Goal: Information Seeking & Learning: Learn about a topic

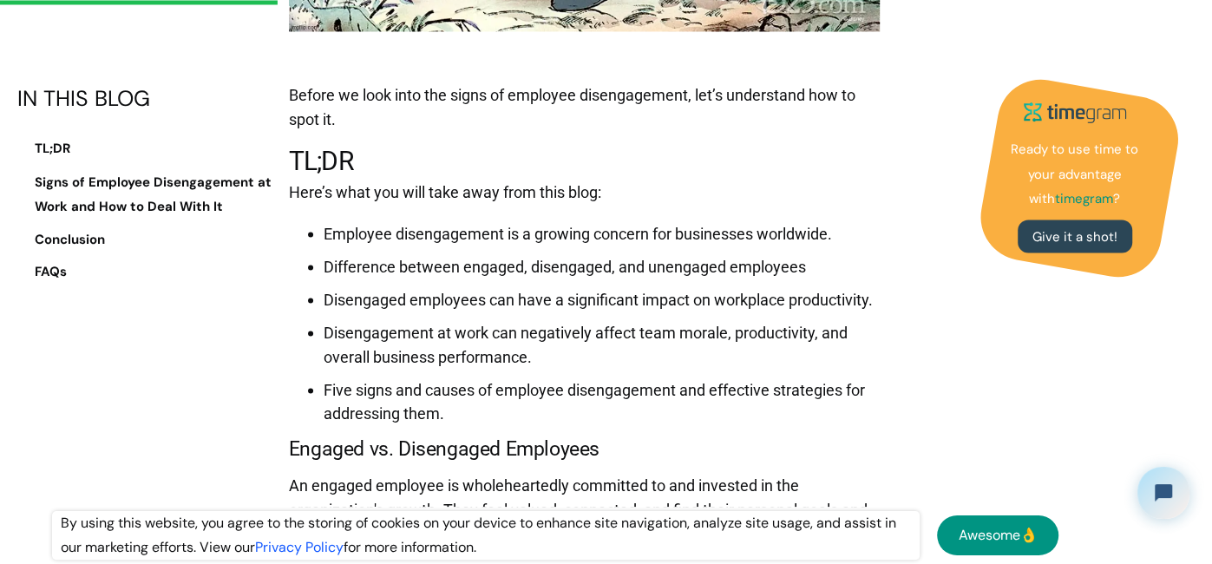
scroll to position [2091, 0]
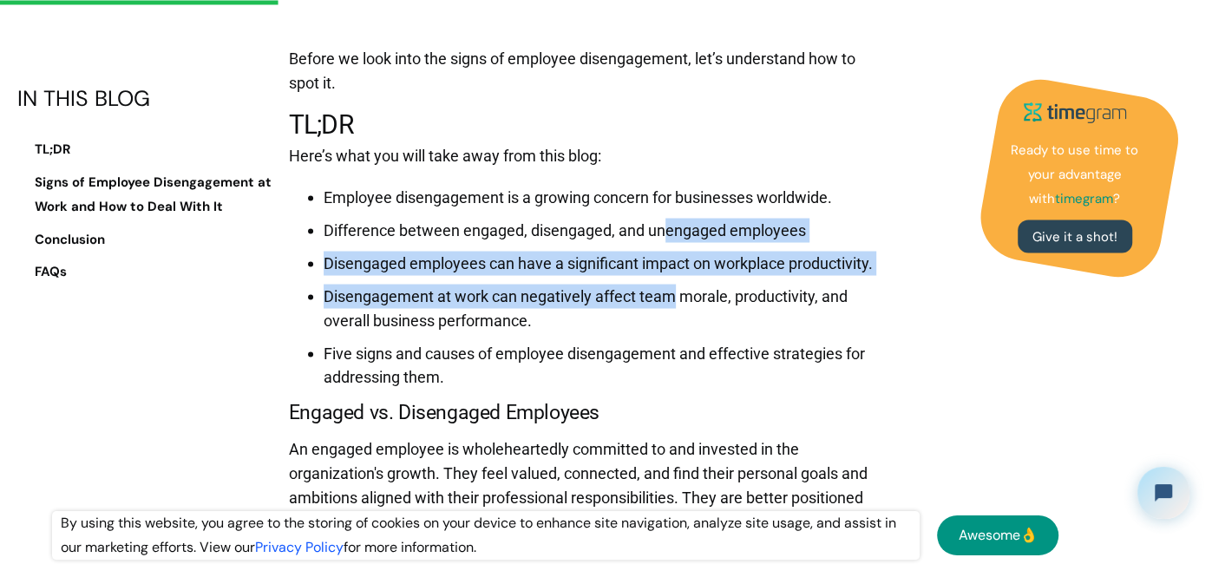
drag, startPoint x: 671, startPoint y: 259, endPoint x: 689, endPoint y: 322, distance: 65.1
click at [689, 321] on ul "Employee disengagement is a growing concern for businesses worldwide. Differenc…" at bounding box center [585, 282] width 592 height 213
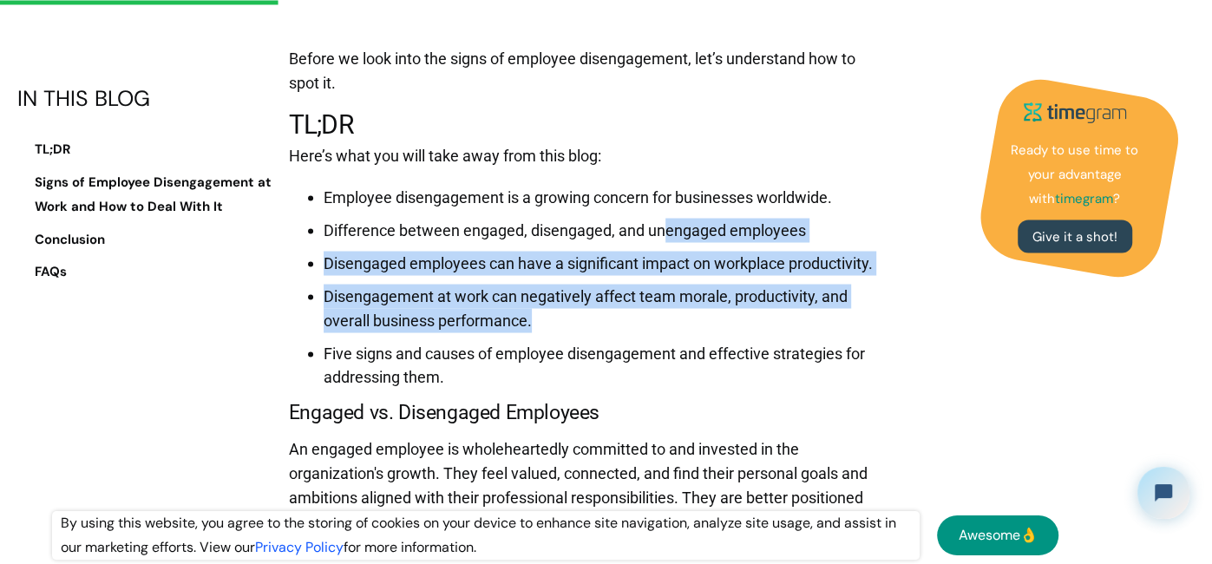
click at [689, 322] on li "Disengagement at work can negatively affect team morale, productivity, and over…" at bounding box center [602, 308] width 557 height 49
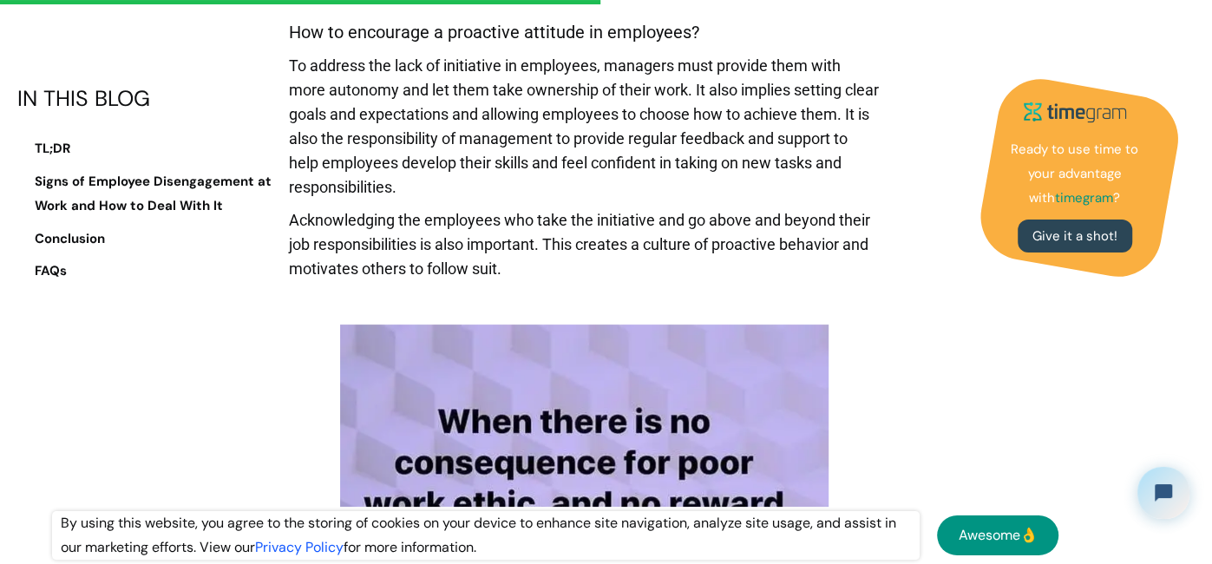
scroll to position [4870, 0]
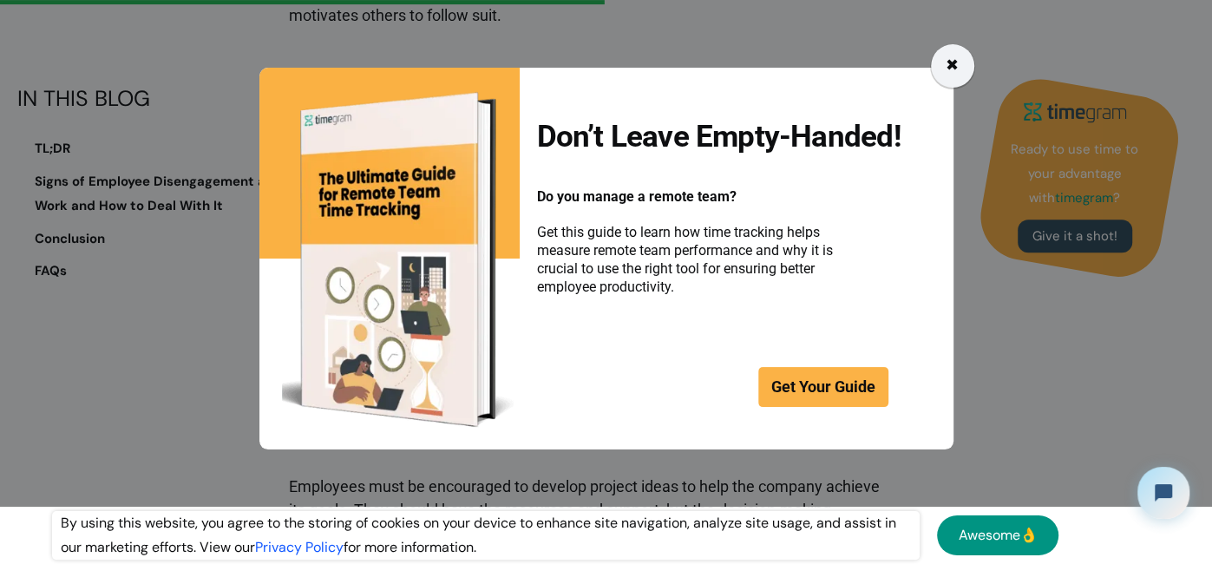
click at [954, 54] on div "✖" at bounding box center [952, 66] width 13 height 24
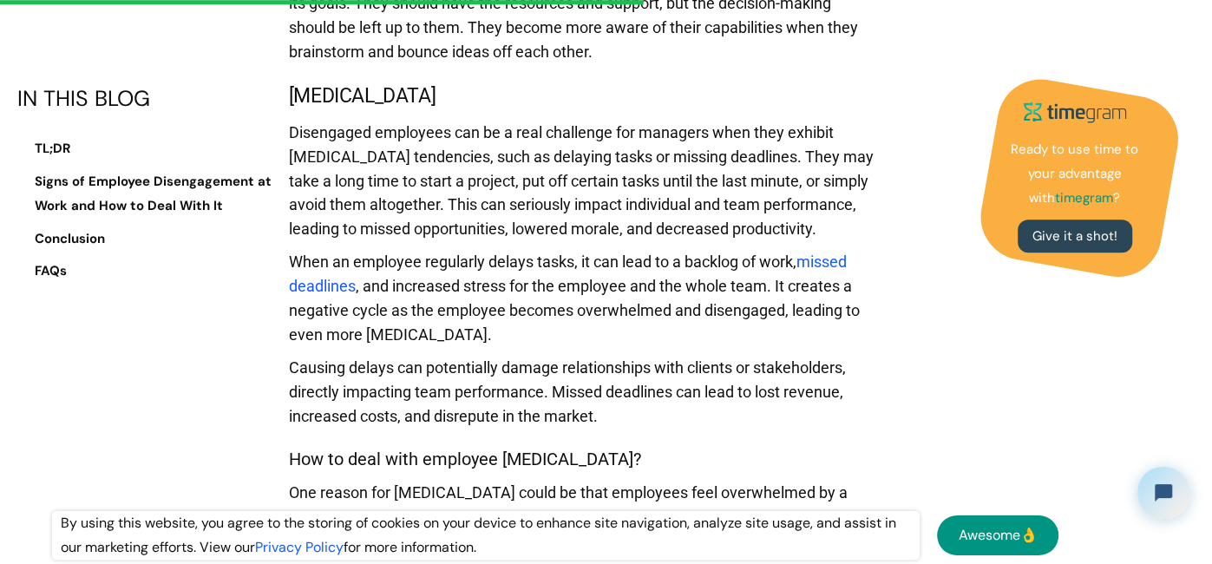
scroll to position [5385, 0]
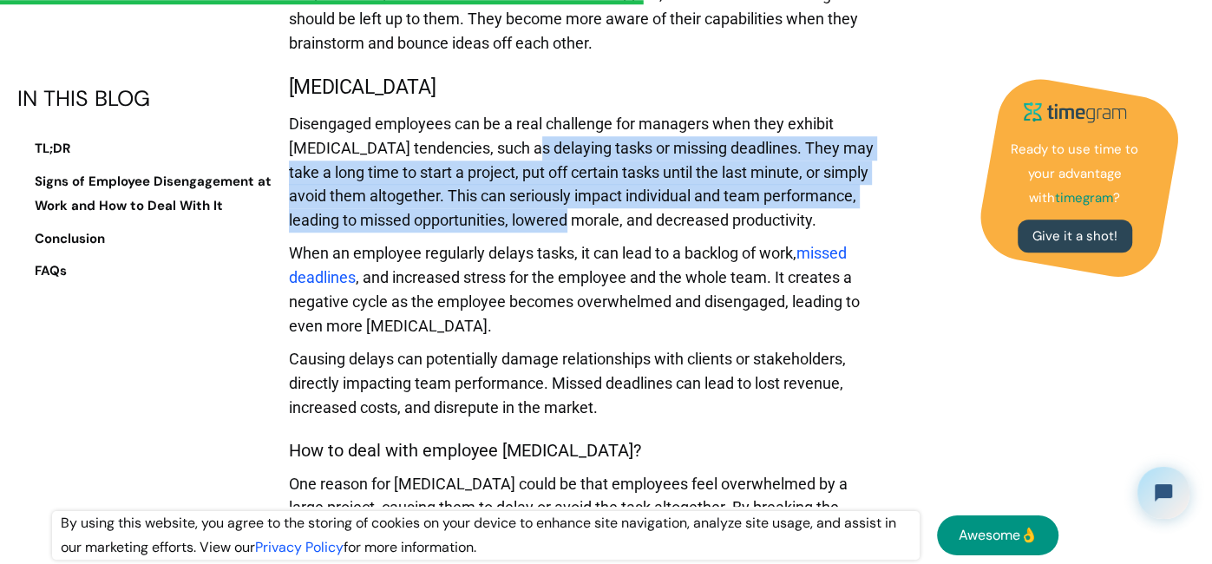
drag, startPoint x: 521, startPoint y: 156, endPoint x: 560, endPoint y: 227, distance: 80.7
click at [560, 227] on p "Disengaged employees can be a real challenge for managers when they exhibit [ME…" at bounding box center [585, 177] width 592 height 130
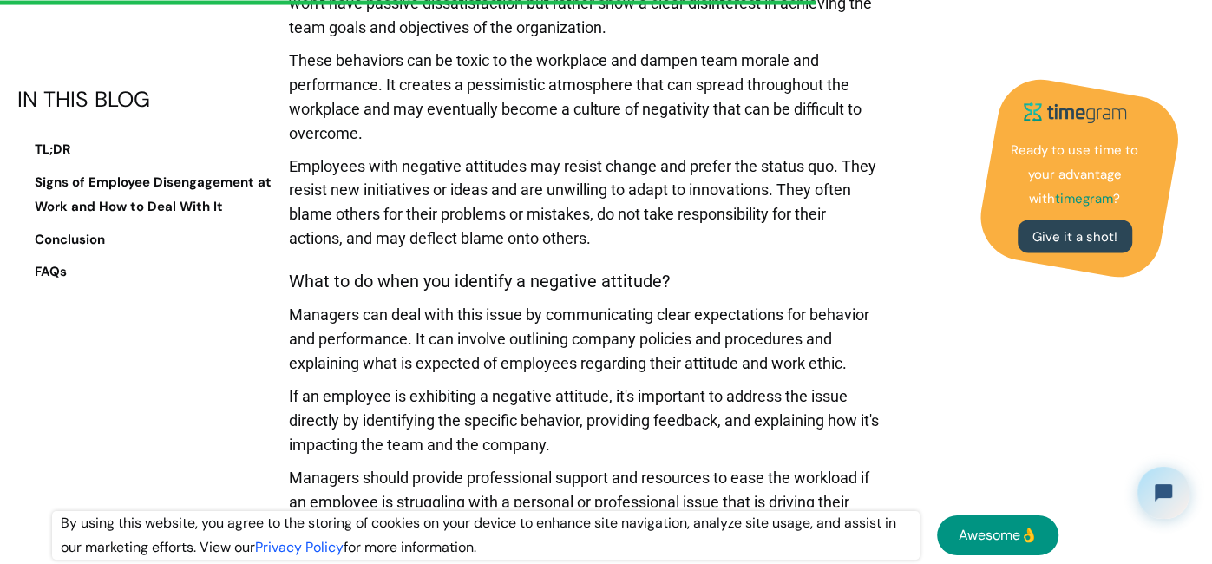
scroll to position [7096, 0]
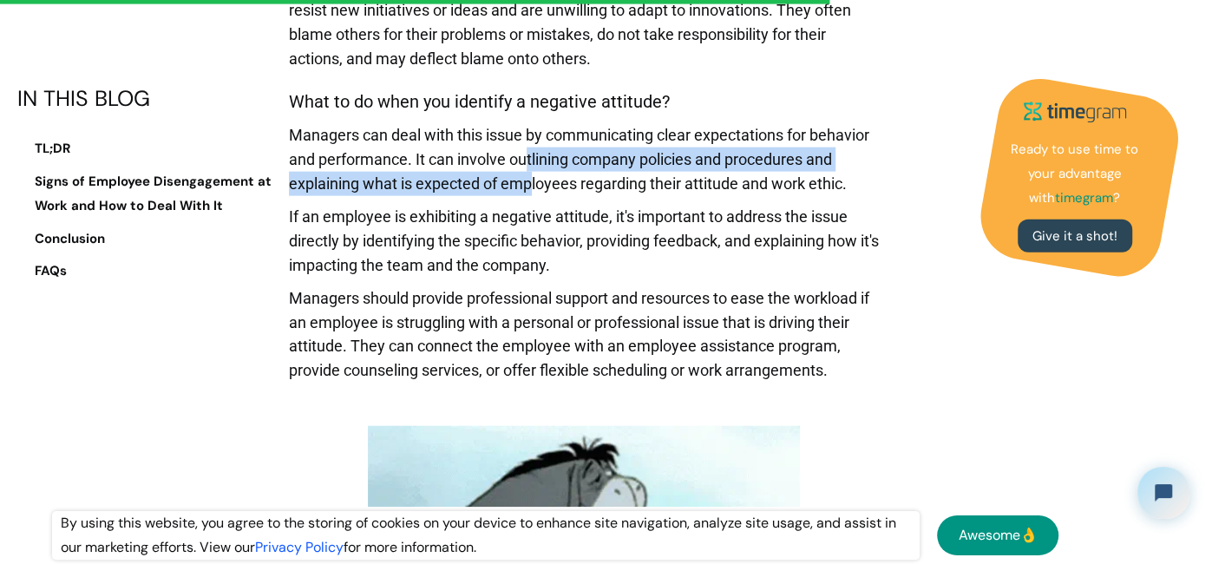
drag, startPoint x: 527, startPoint y: 159, endPoint x: 545, endPoint y: 200, distance: 45.5
click at [536, 194] on p "Managers can deal with this issue by communicating clear expectations for behav…" at bounding box center [585, 164] width 592 height 82
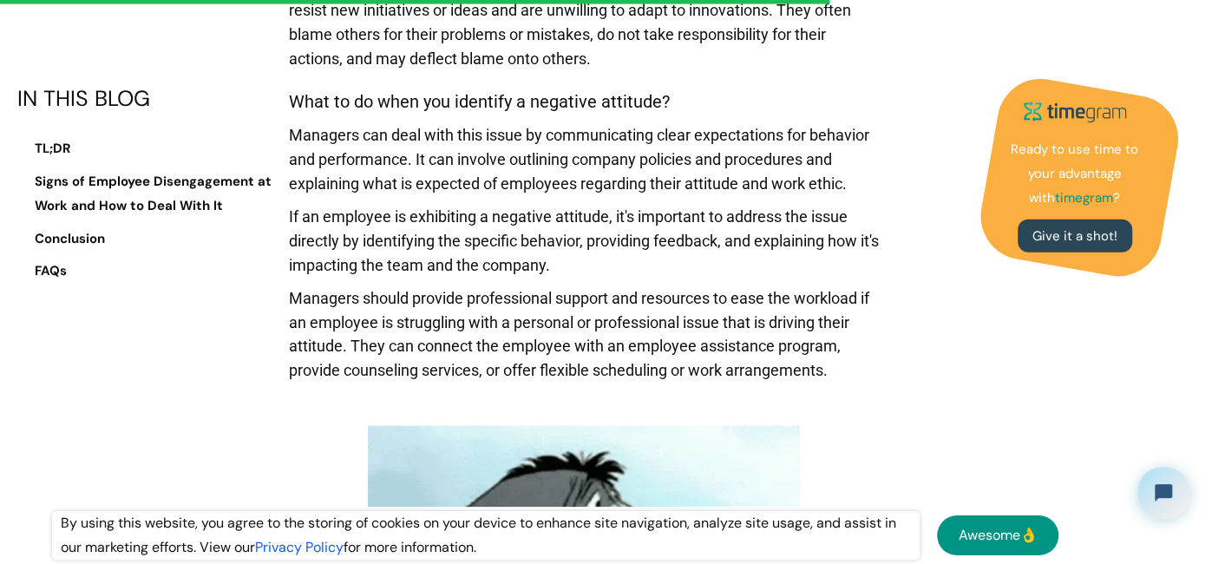
click at [545, 200] on p "Managers can deal with this issue by communicating clear expectations for behav…" at bounding box center [585, 164] width 592 height 82
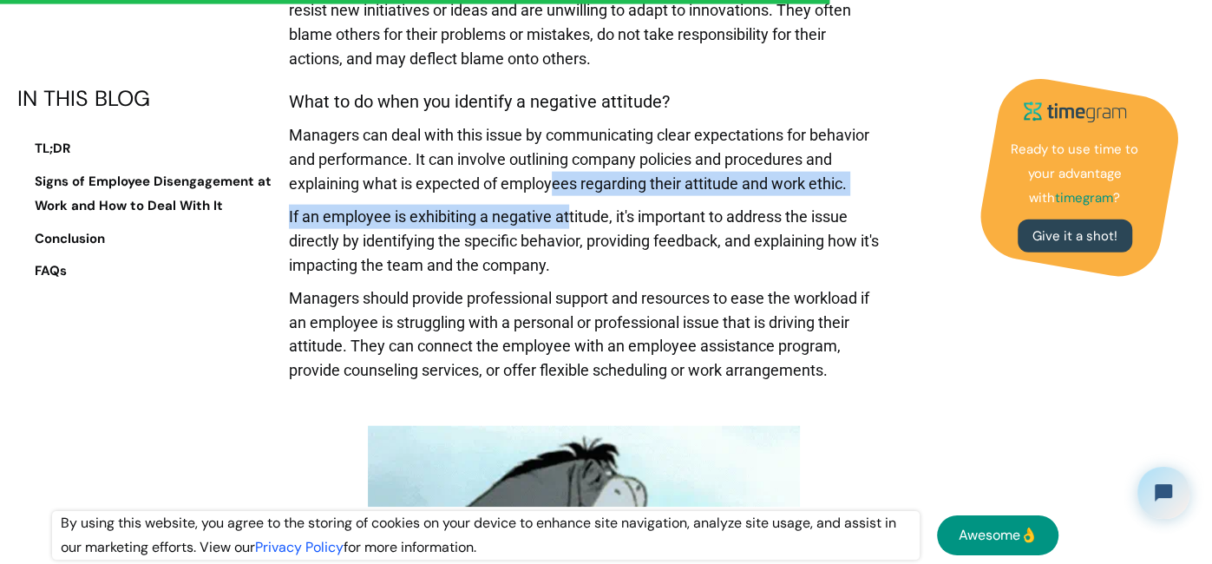
drag, startPoint x: 556, startPoint y: 177, endPoint x: 569, endPoint y: 212, distance: 37.1
click at [569, 212] on p "If an employee is exhibiting a negative attitude, it's important to address the…" at bounding box center [585, 246] width 592 height 82
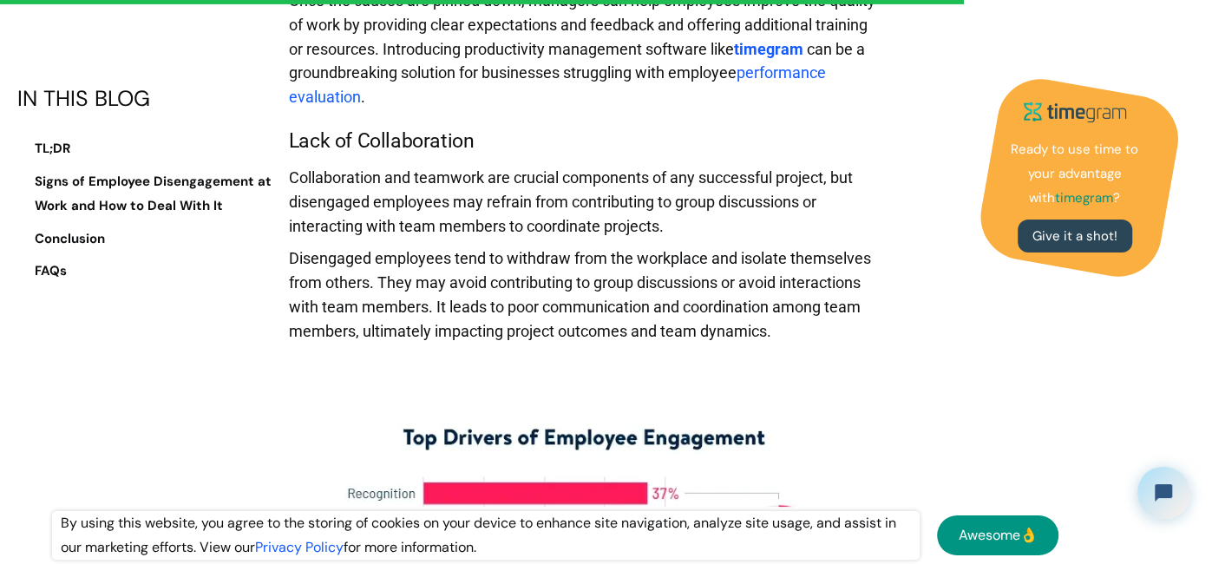
scroll to position [8511, 0]
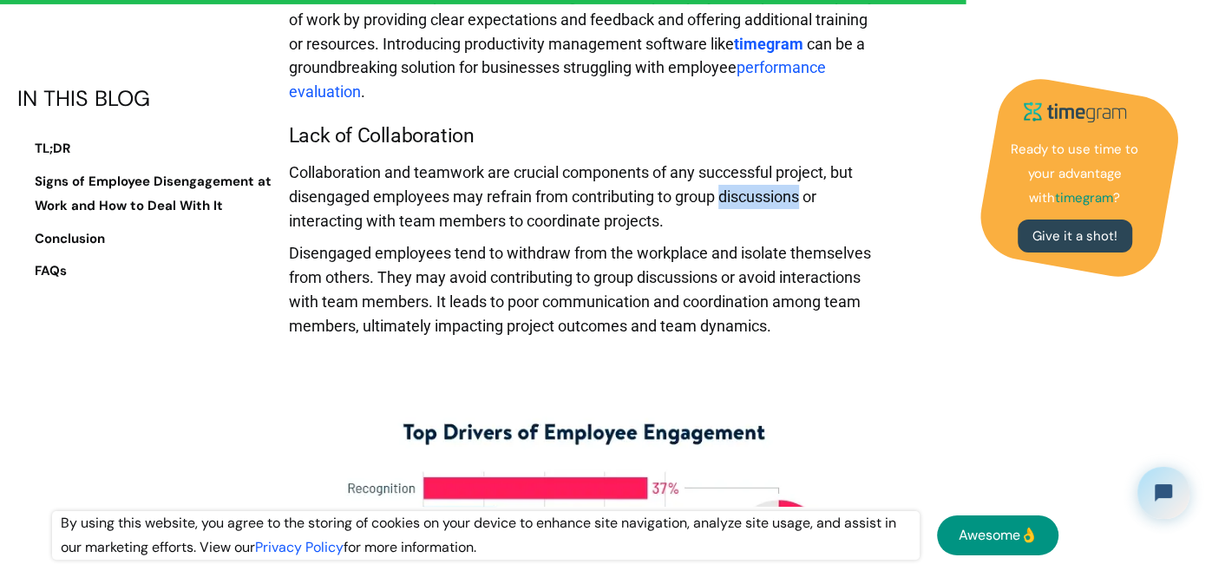
click at [569, 169] on p "Collaboration and teamwork are crucial components of any successful project, bu…" at bounding box center [585, 202] width 592 height 82
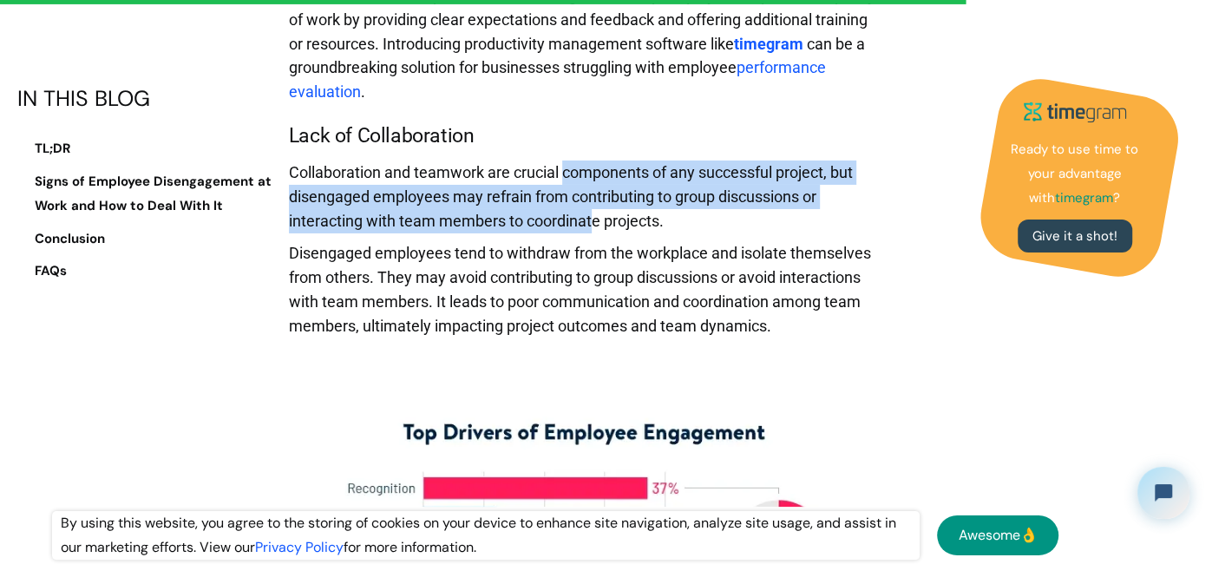
drag, startPoint x: 563, startPoint y: 162, endPoint x: 590, endPoint y: 219, distance: 62.5
click at [590, 219] on p "Collaboration and teamwork are crucial components of any successful project, bu…" at bounding box center [585, 202] width 592 height 82
drag, startPoint x: 515, startPoint y: 167, endPoint x: 646, endPoint y: 222, distance: 142.0
click at [646, 222] on p "Collaboration and teamwork are crucial components of any successful project, bu…" at bounding box center [585, 202] width 592 height 82
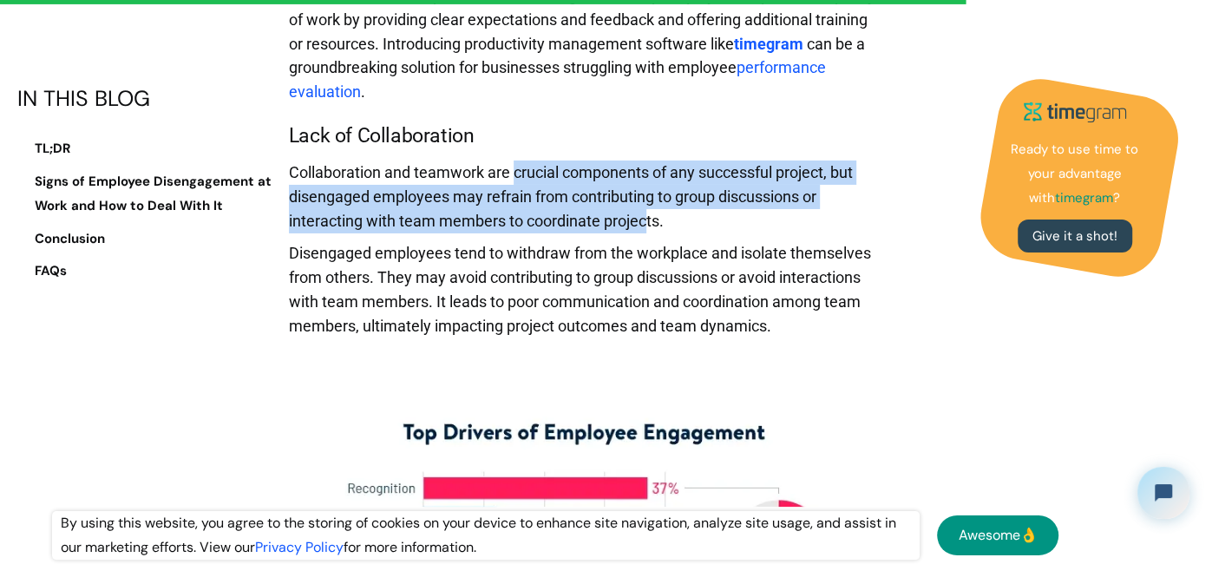
click at [646, 222] on p "Collaboration and teamwork are crucial components of any successful project, bu…" at bounding box center [585, 202] width 592 height 82
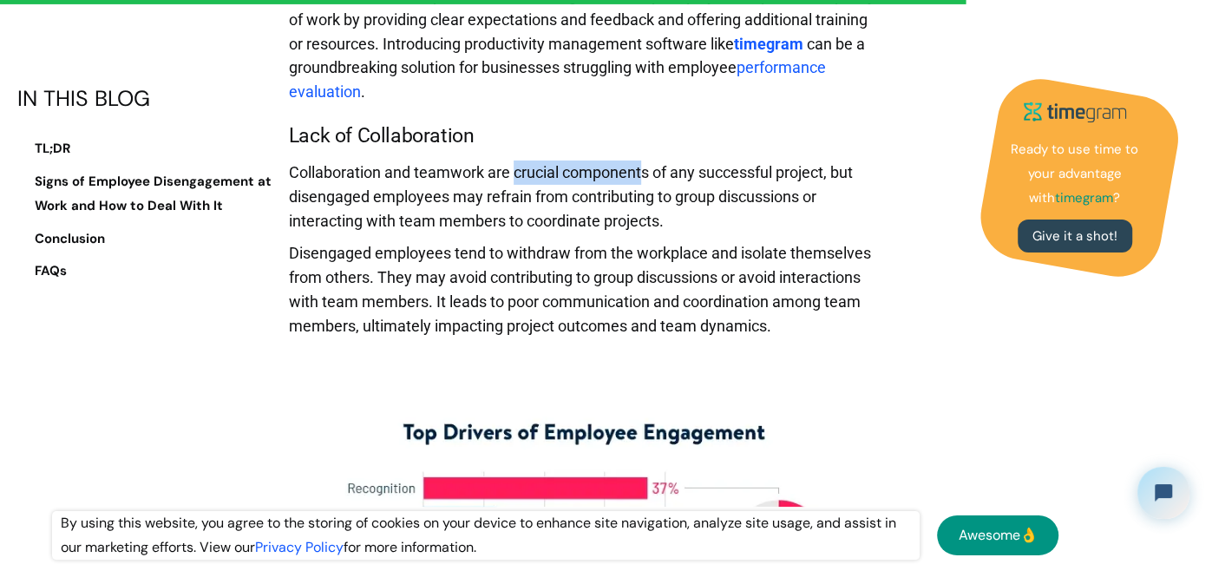
drag, startPoint x: 513, startPoint y: 163, endPoint x: 641, endPoint y: 166, distance: 128.4
click at [641, 166] on p "Collaboration and teamwork are crucial components of any successful project, bu…" at bounding box center [585, 202] width 592 height 82
click at [642, 167] on p "Collaboration and teamwork are crucial components of any successful project, bu…" at bounding box center [585, 202] width 592 height 82
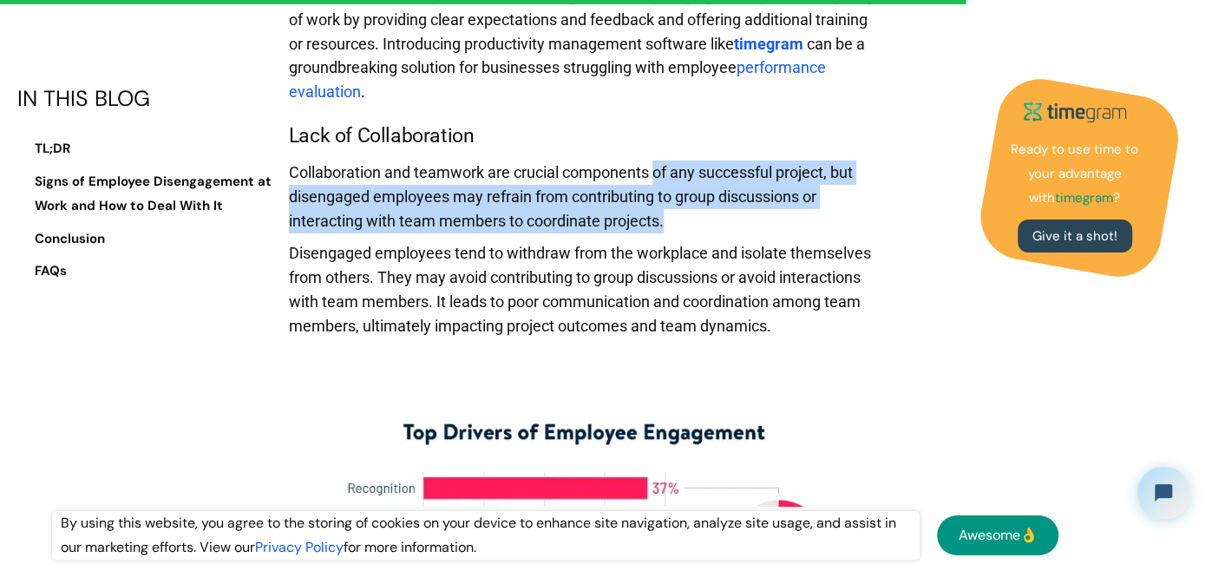
drag, startPoint x: 656, startPoint y: 165, endPoint x: 680, endPoint y: 237, distance: 76.0
click at [680, 237] on p "Collaboration and teamwork are crucial components of any successful project, bu…" at bounding box center [585, 202] width 592 height 82
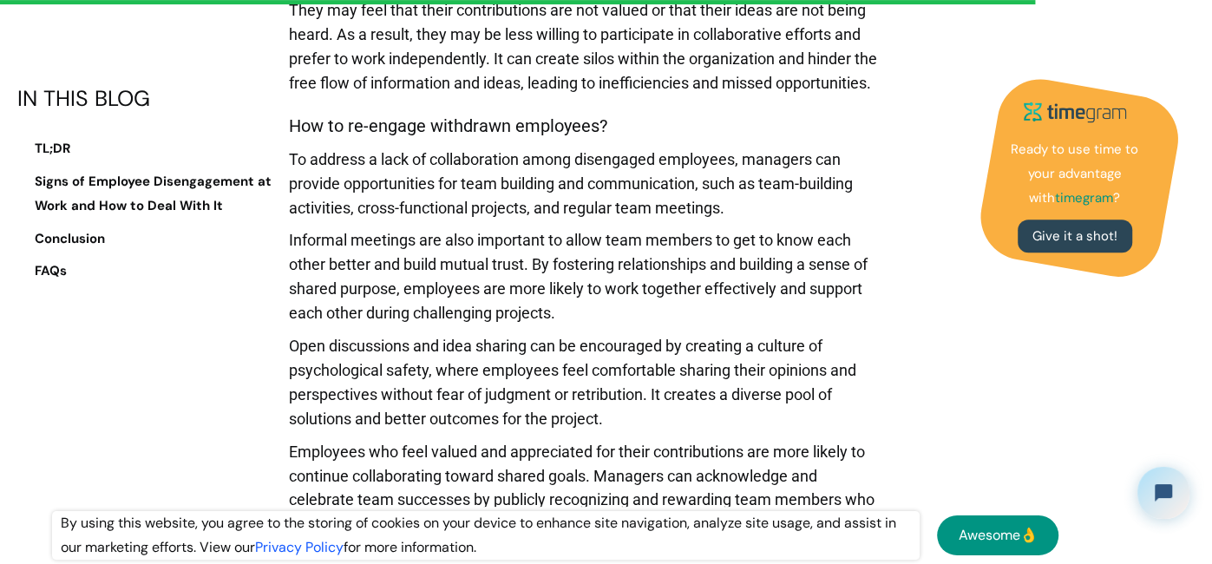
scroll to position [9315, 0]
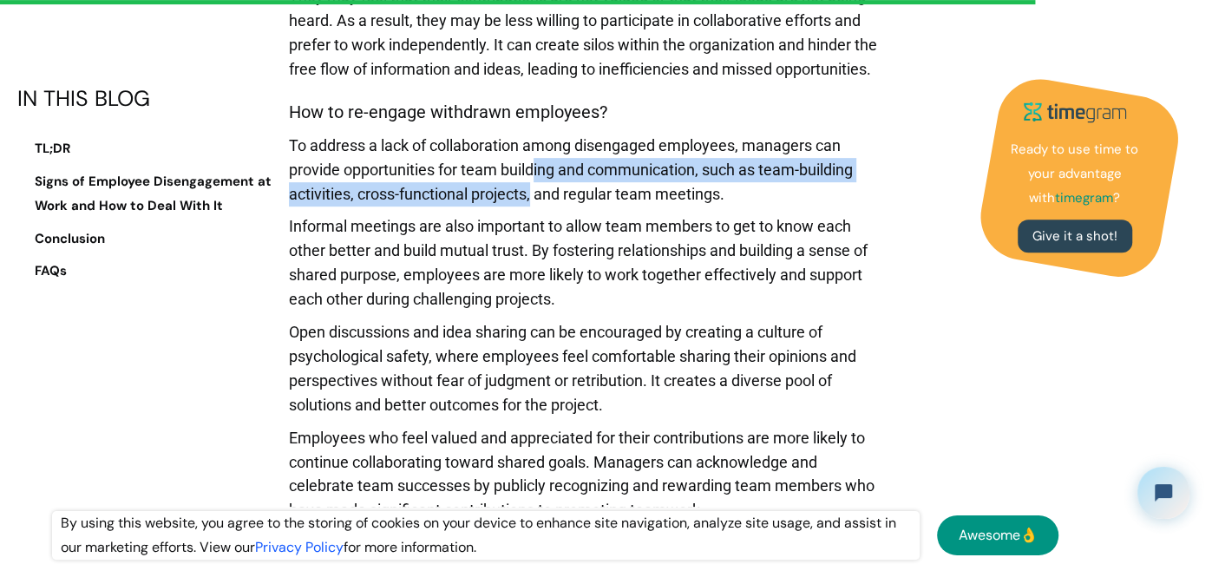
drag, startPoint x: 533, startPoint y: 183, endPoint x: 546, endPoint y: 292, distance: 110.1
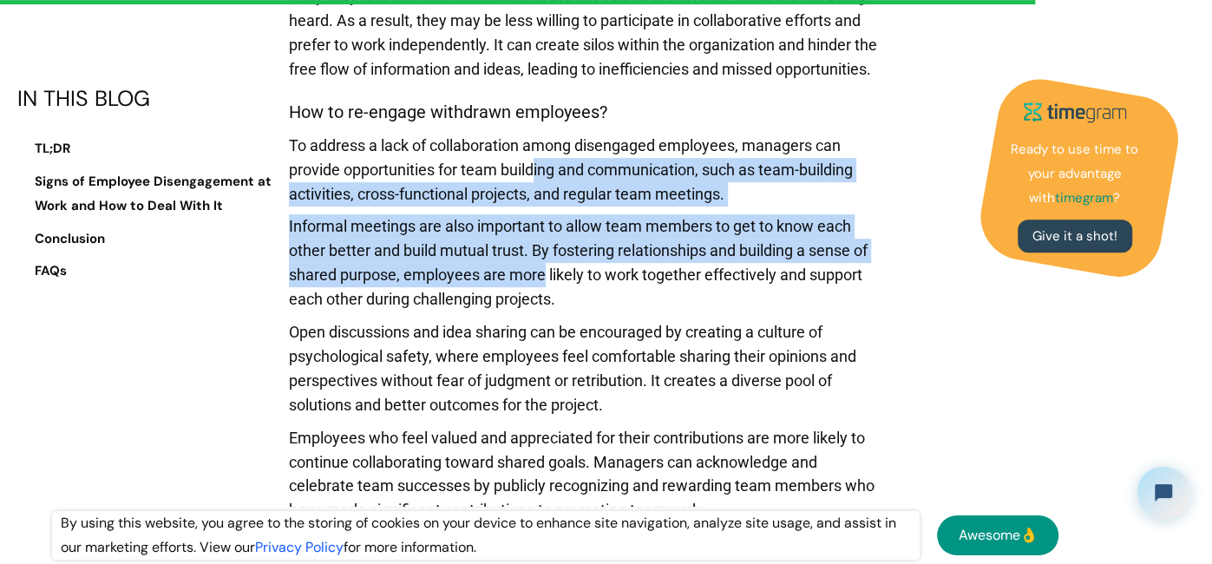
click at [546, 294] on p "Informal meetings are also important to allow team members to get to know each …" at bounding box center [585, 267] width 592 height 106
drag, startPoint x: 528, startPoint y: 211, endPoint x: 565, endPoint y: 302, distance: 98.1
click at [565, 302] on p "Informal meetings are also important to allow team members to get to know each …" at bounding box center [585, 267] width 592 height 106
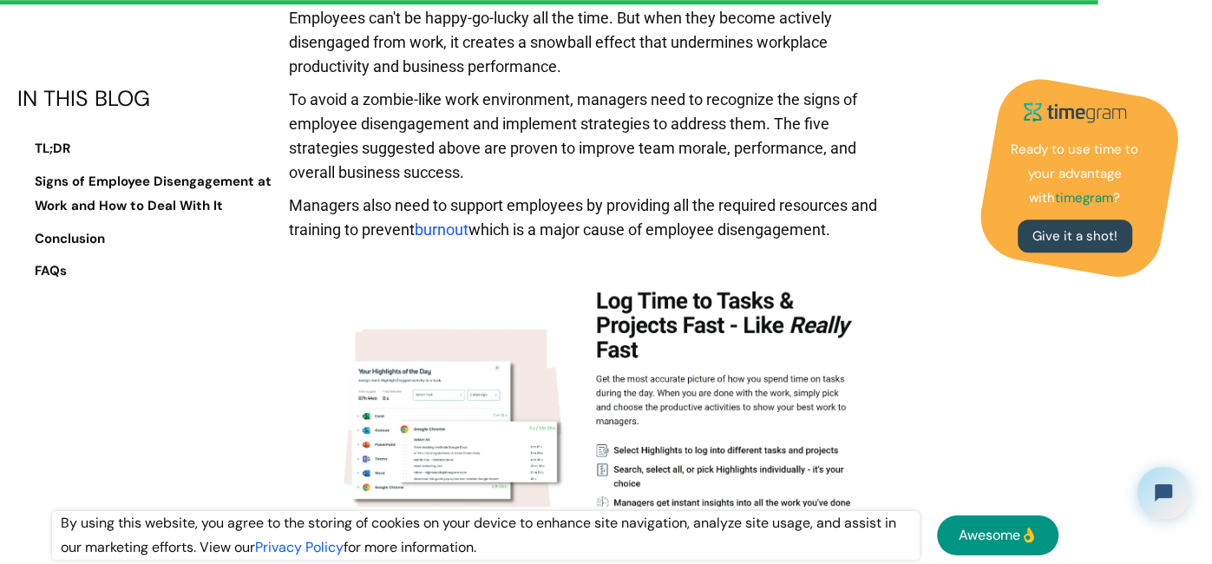
scroll to position [9861, 0]
